Goal: Task Accomplishment & Management: Manage account settings

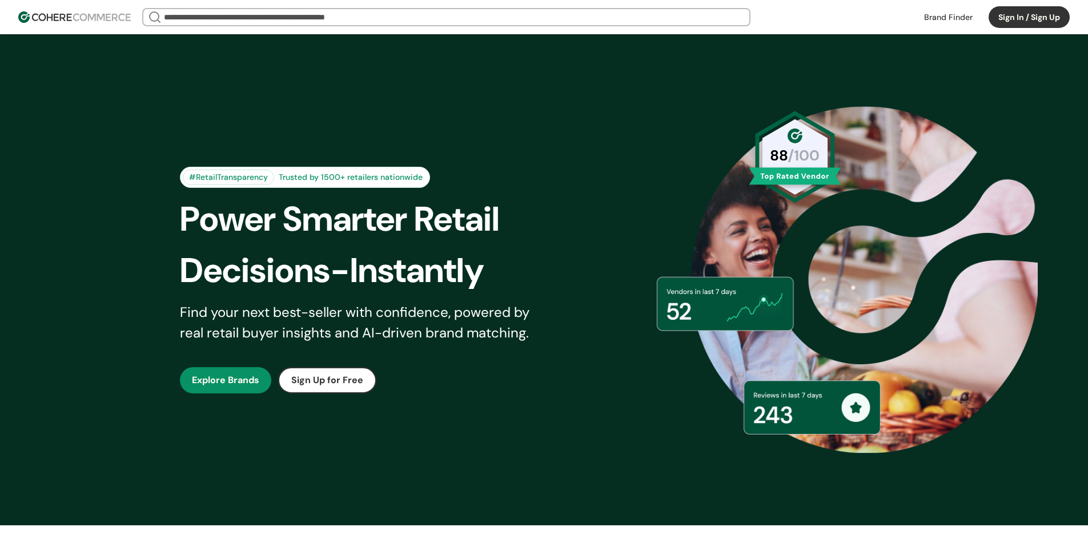
click at [1007, 20] on button "Sign In / Sign Up" at bounding box center [1029, 17] width 81 height 22
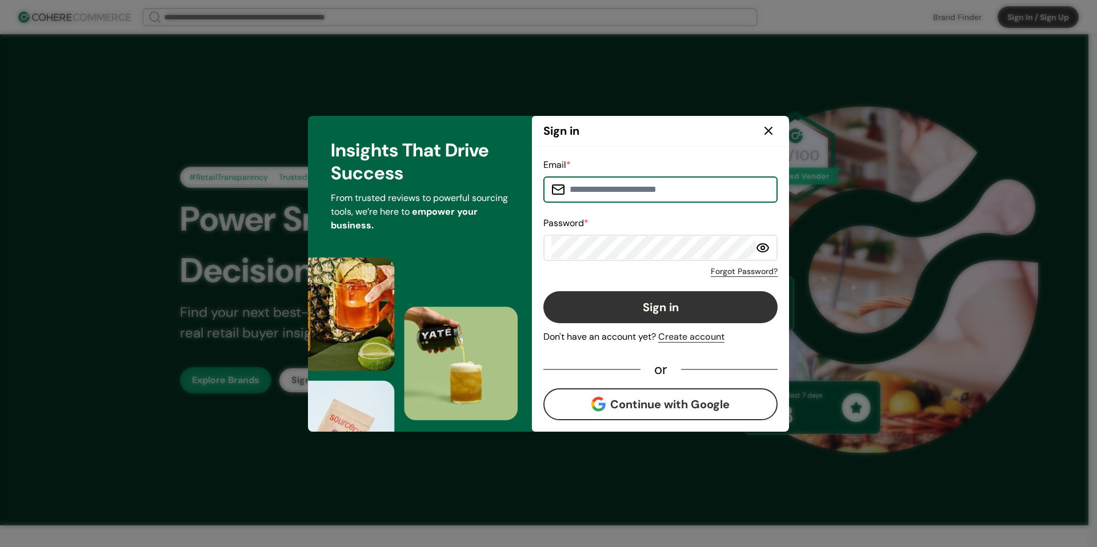
click at [636, 194] on input at bounding box center [667, 189] width 204 height 23
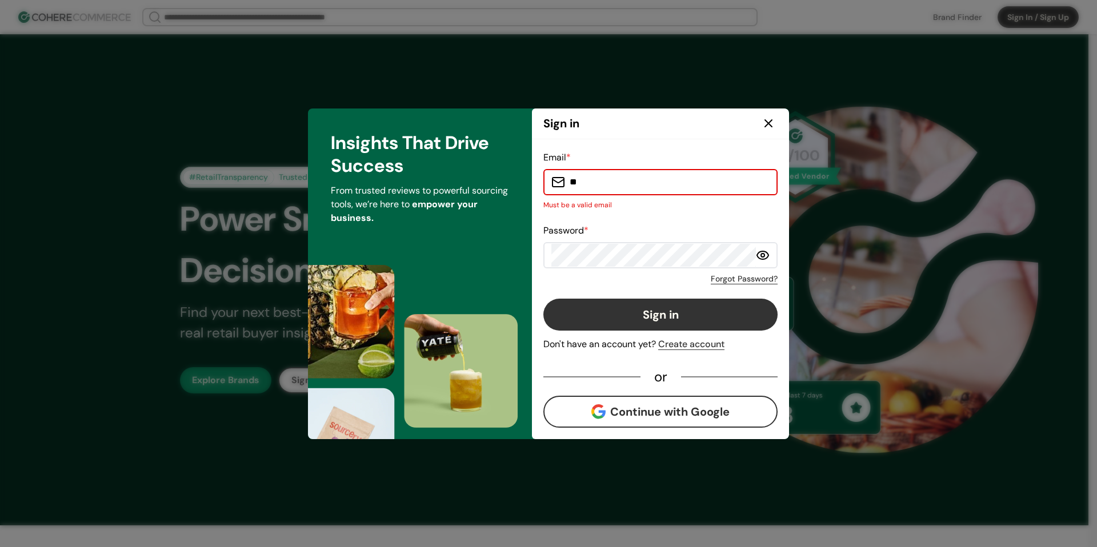
type input "**********"
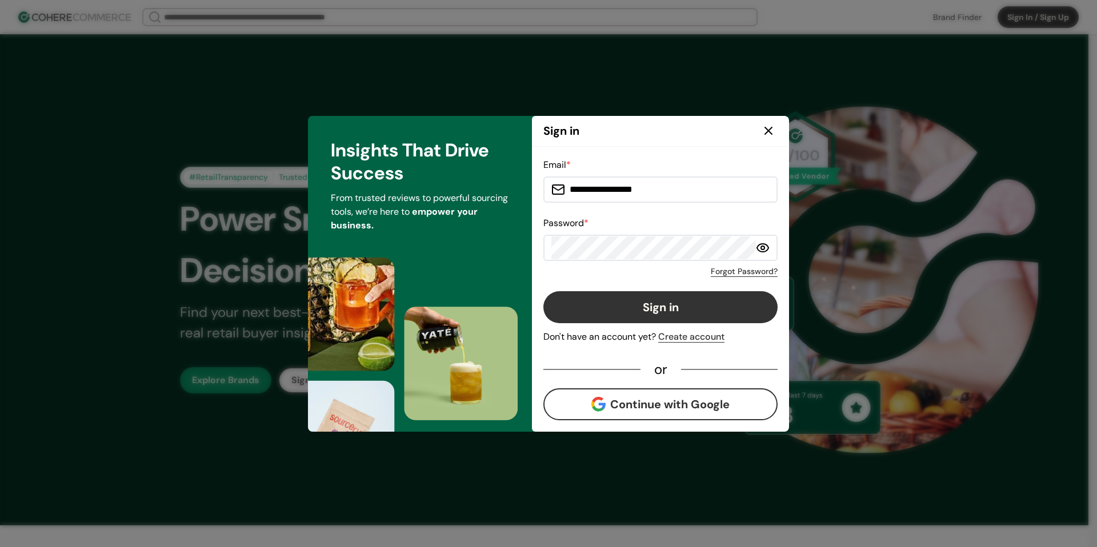
click at [677, 306] on button "Sign in" at bounding box center [660, 307] width 234 height 32
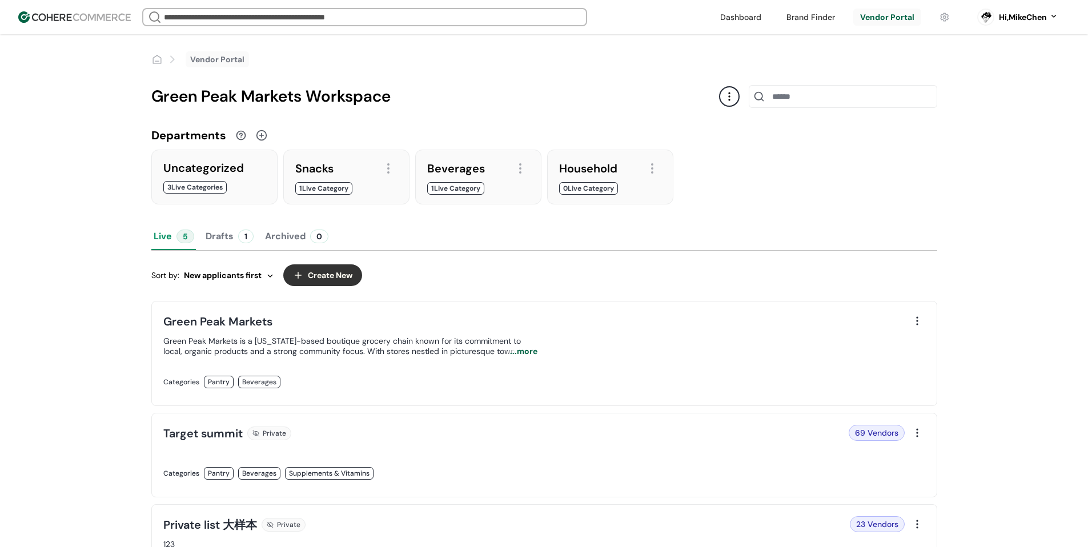
click at [442, 337] on div "Green Peak Markets is a Vermont-based boutique grocery chain known for its comm…" at bounding box center [350, 346] width 374 height 21
click at [537, 394] on link at bounding box center [350, 394] width 374 height 0
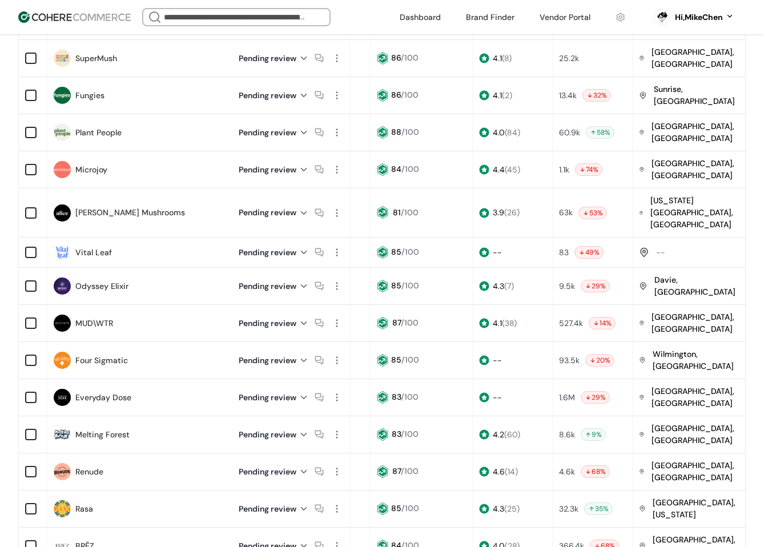
scroll to position [114, 0]
